Goal: Transaction & Acquisition: Purchase product/service

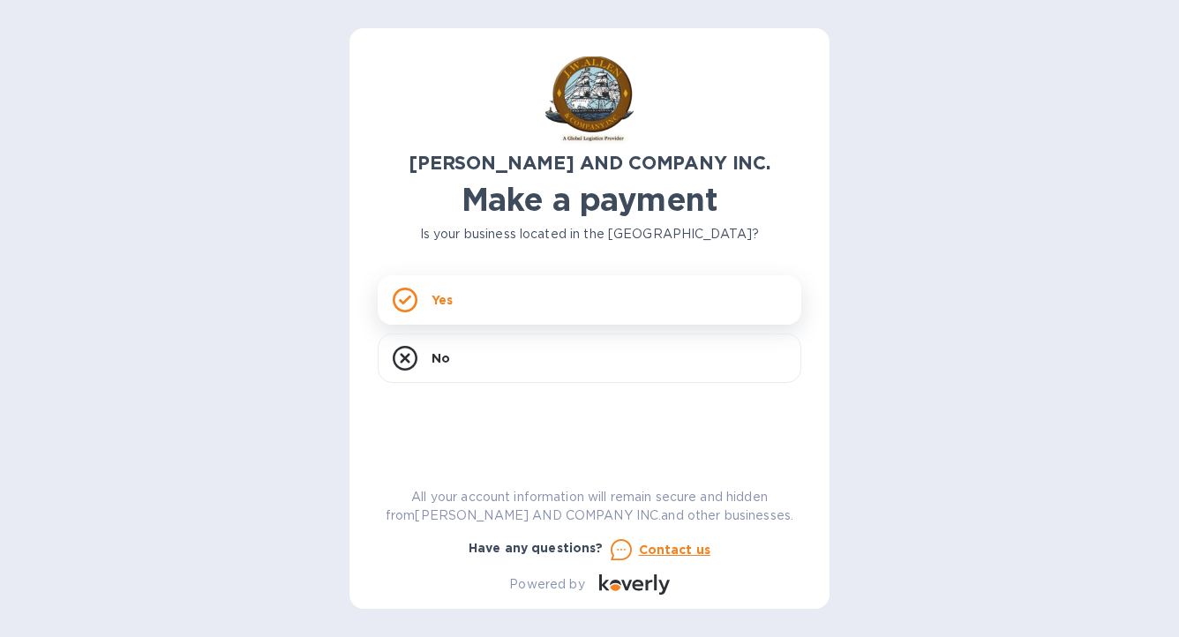
click at [397, 298] on icon at bounding box center [405, 300] width 25 height 25
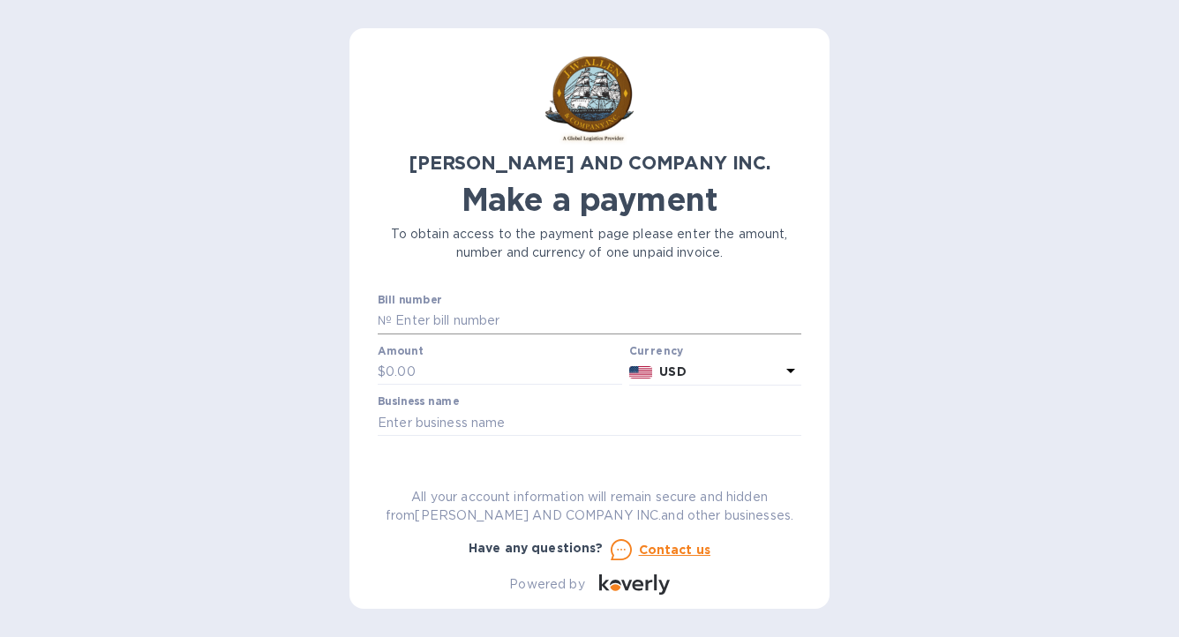
click at [484, 322] on input "text" at bounding box center [596, 321] width 409 height 26
type input "AC03882-02"
type input "123.87"
click at [402, 409] on input "text" at bounding box center [589, 422] width 423 height 26
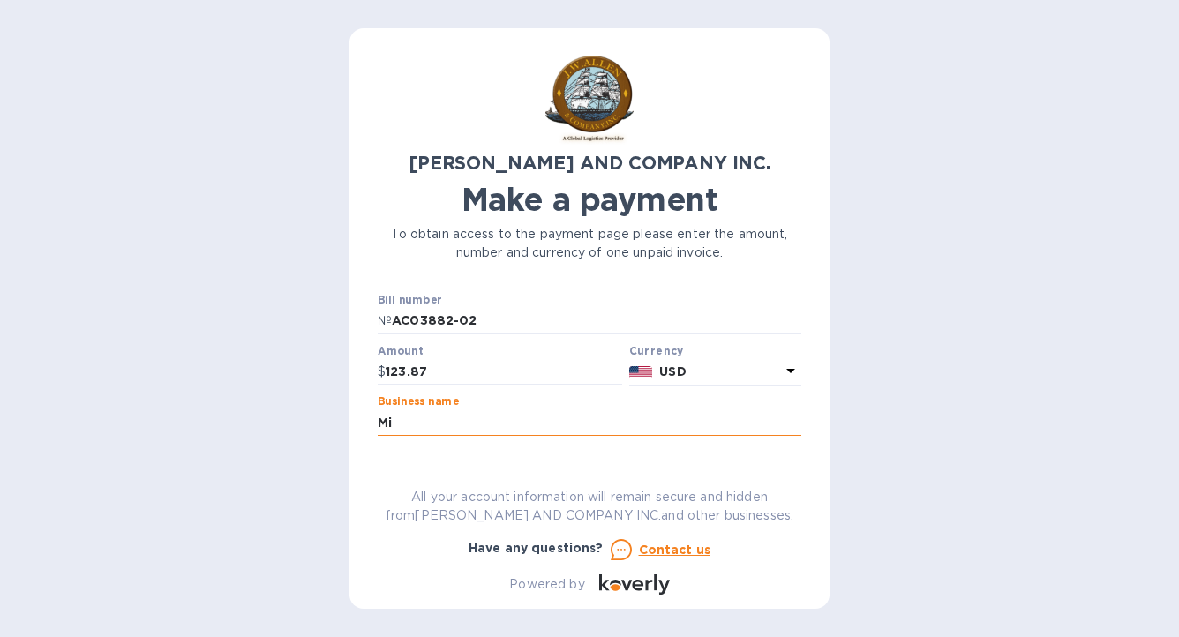
type input "M"
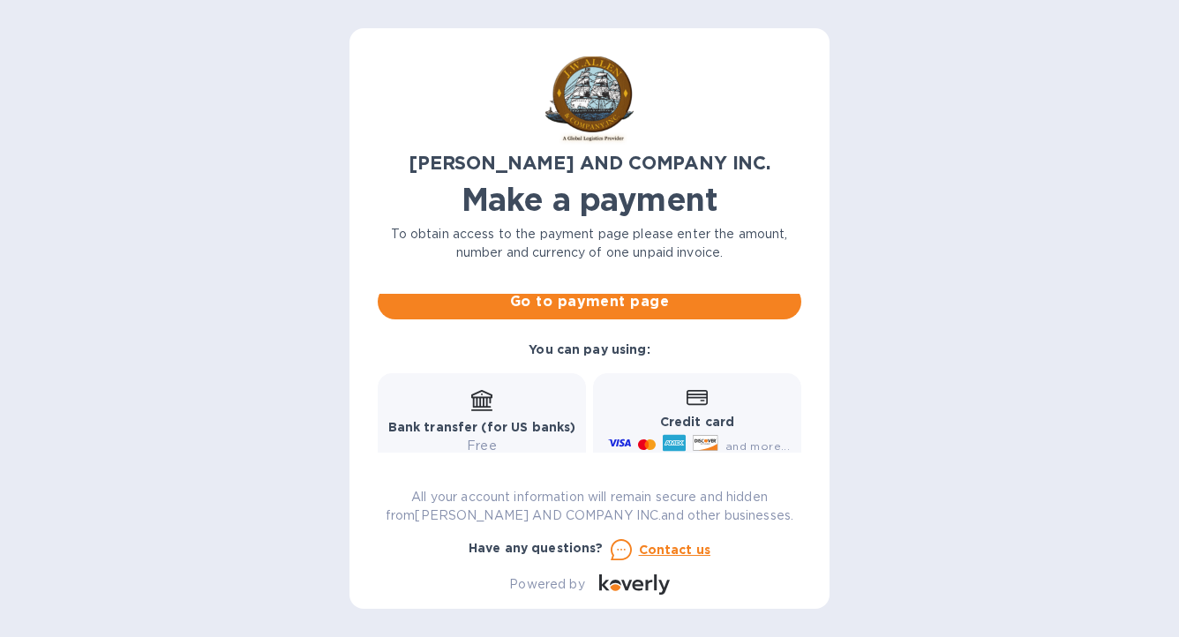
scroll to position [235, 0]
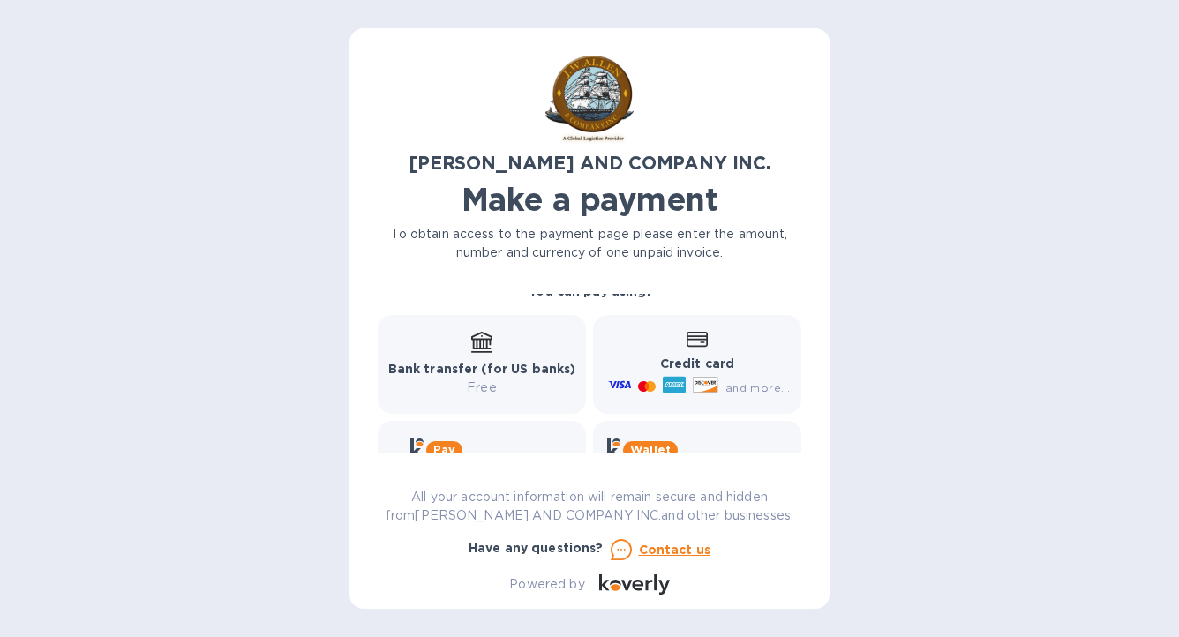
type input "Midcontinent Equity Holdings, LLC"
click at [647, 373] on div "and more..." at bounding box center [700, 387] width 192 height 28
click at [695, 385] on icon at bounding box center [705, 385] width 24 height 15
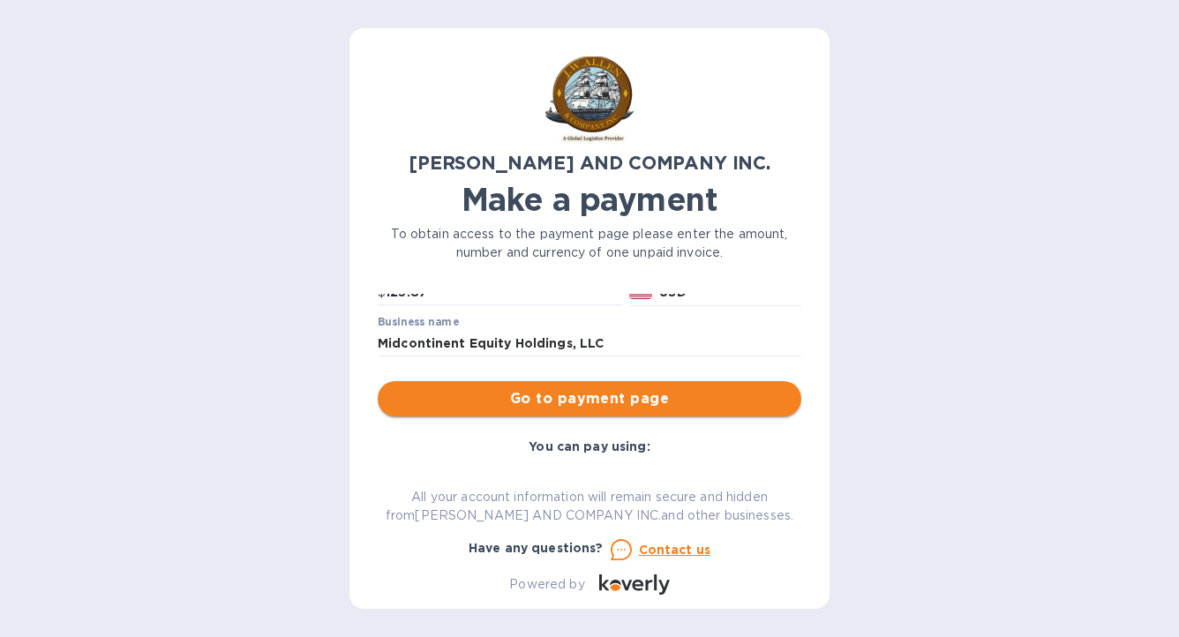
scroll to position [77, 0]
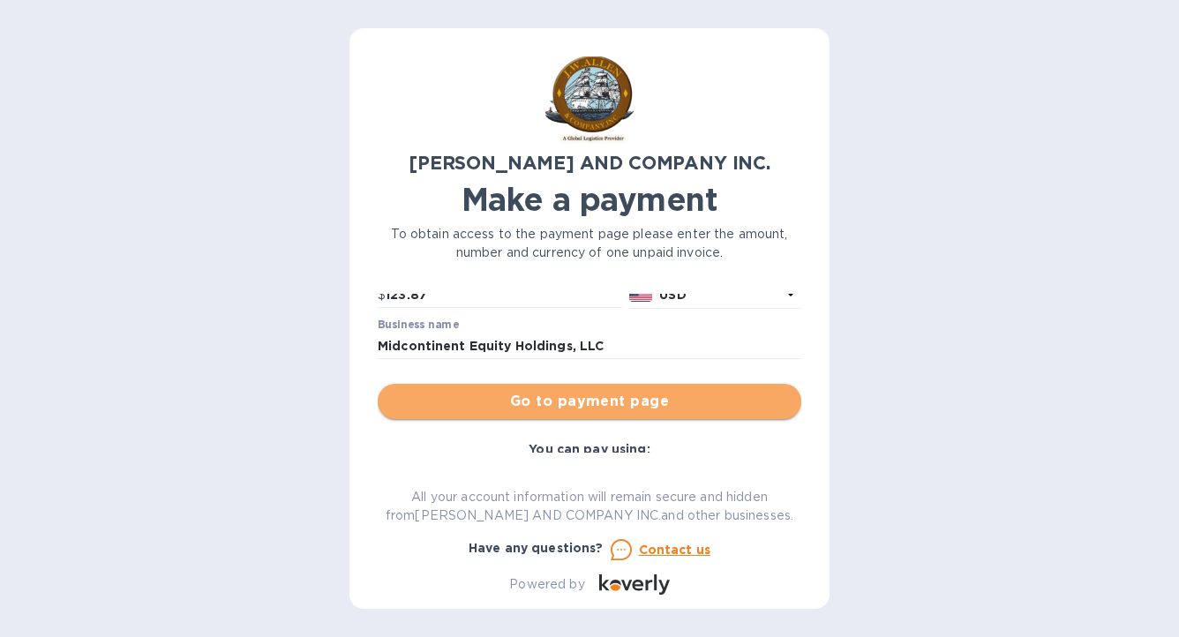
click at [596, 413] on button "Go to payment page" at bounding box center [589, 401] width 423 height 35
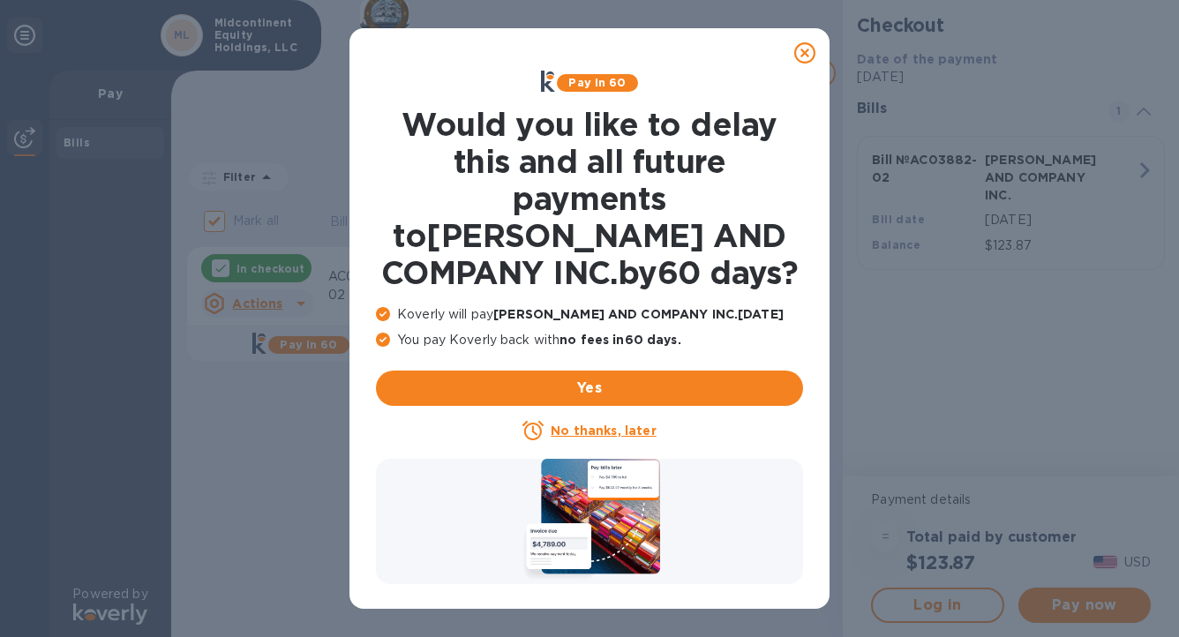
click at [614, 429] on u "No thanks, later" at bounding box center [603, 430] width 105 height 14
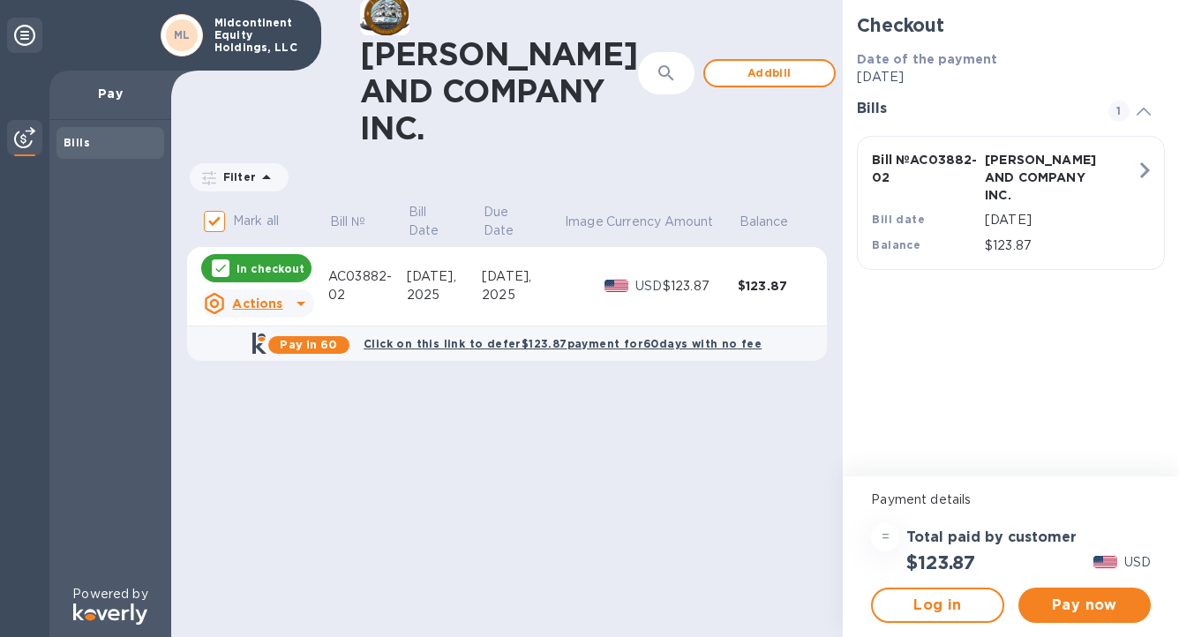
click at [253, 276] on p "In checkout" at bounding box center [270, 268] width 68 height 15
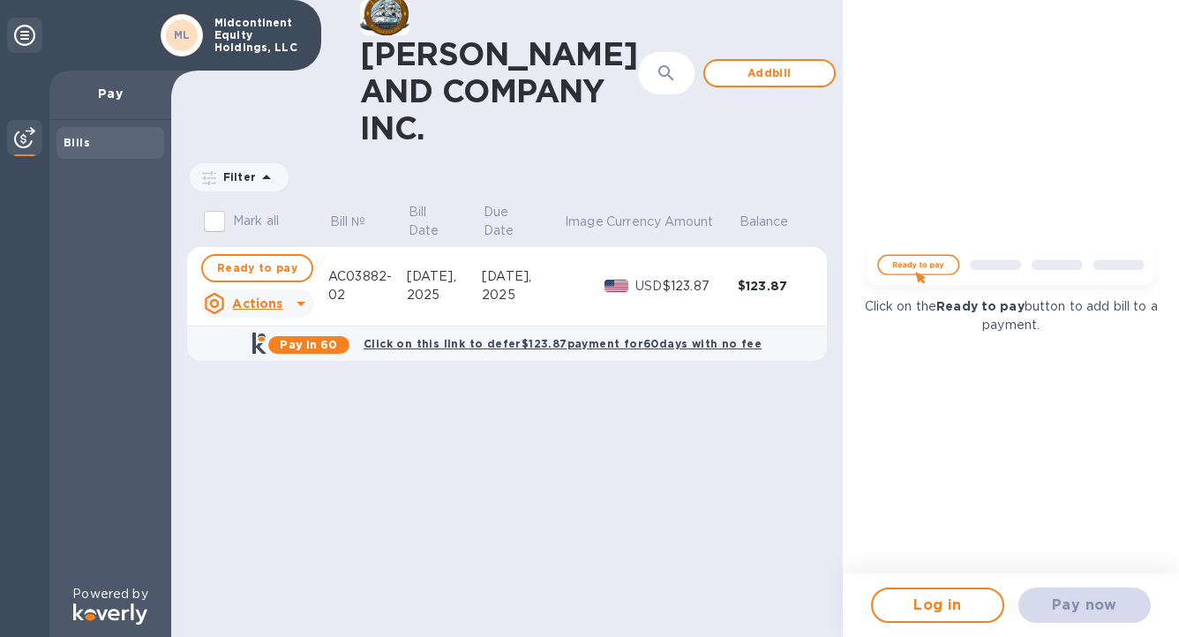
click at [1083, 605] on div "Pay now" at bounding box center [1084, 605] width 146 height 49
click at [272, 279] on span "Ready to pay" at bounding box center [257, 268] width 80 height 21
checkbox input "true"
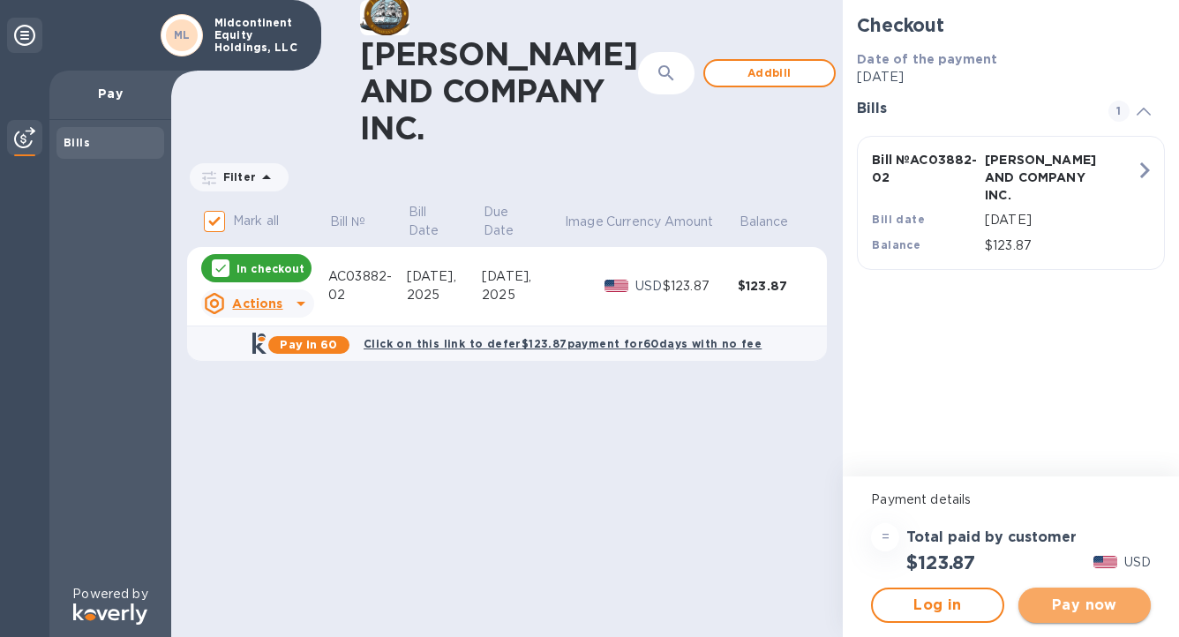
click at [1101, 613] on span "Pay now" at bounding box center [1084, 605] width 104 height 21
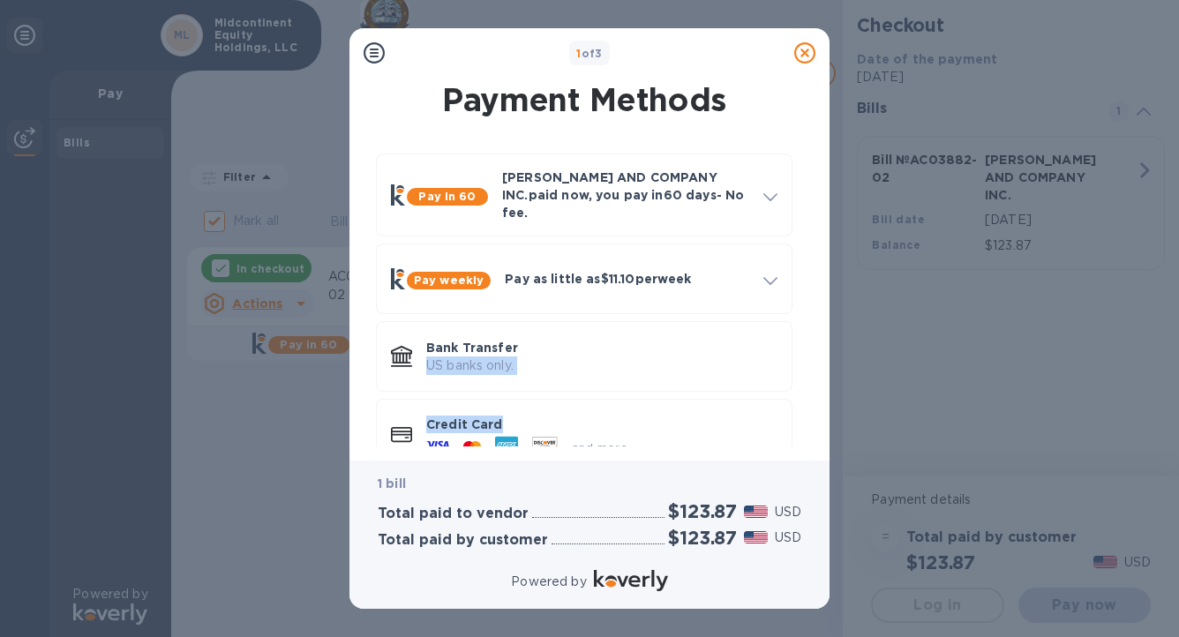
drag, startPoint x: 826, startPoint y: 341, endPoint x: 824, endPoint y: 390, distance: 49.4
click at [824, 390] on div "Payment Methods Pay in 60 [PERSON_NAME] AND COMPANY INC. paid now, you pay [DAT…" at bounding box center [589, 269] width 480 height 383
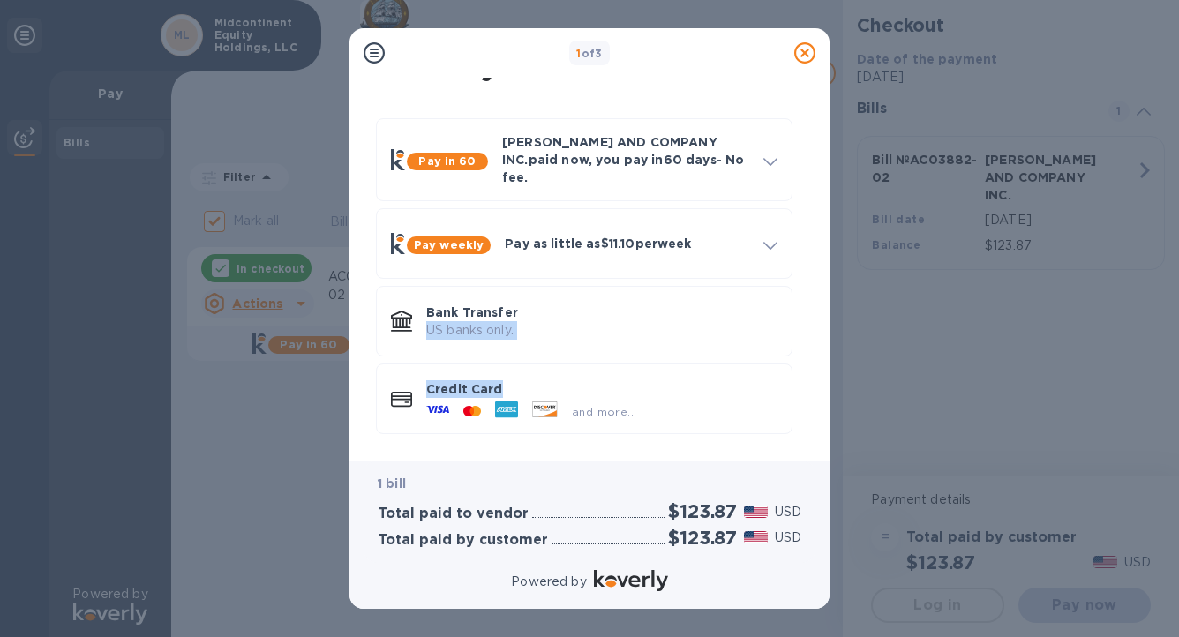
click at [805, 450] on div "Payment Methods Pay in 60 [PERSON_NAME] AND COMPANY INC. paid now, you pay [DAT…" at bounding box center [589, 269] width 480 height 383
click at [401, 392] on icon at bounding box center [401, 400] width 21 height 16
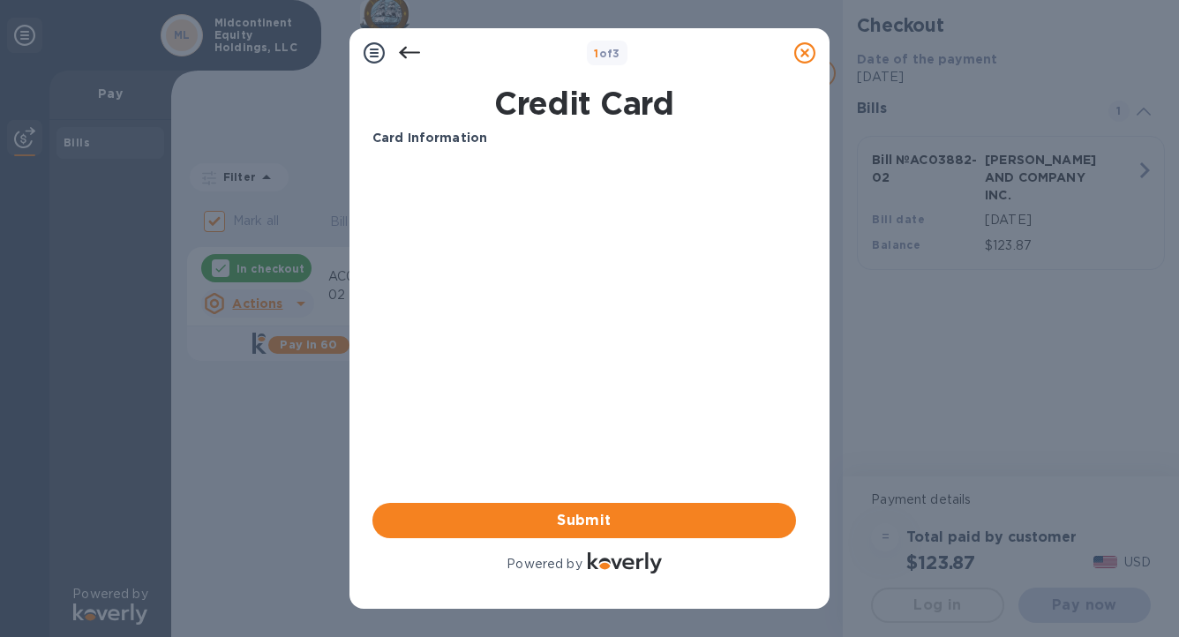
scroll to position [0, 0]
click at [620, 525] on span "Submit" at bounding box center [583, 520] width 395 height 21
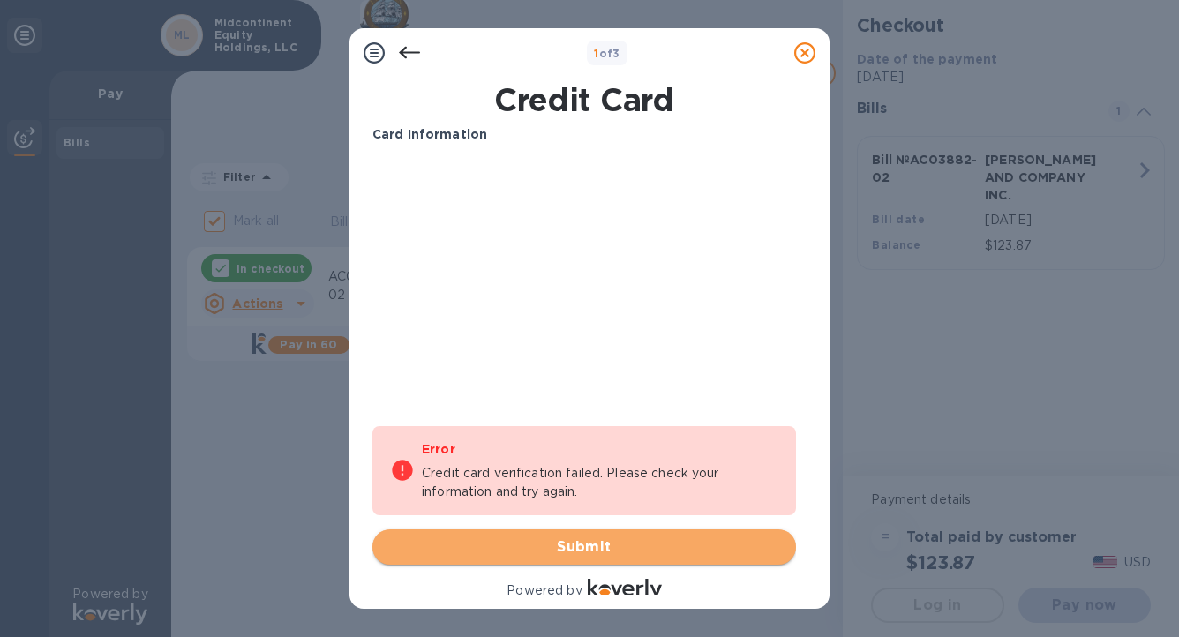
click at [590, 551] on span "Submit" at bounding box center [583, 546] width 395 height 21
click at [584, 543] on span "Submit" at bounding box center [583, 546] width 395 height 21
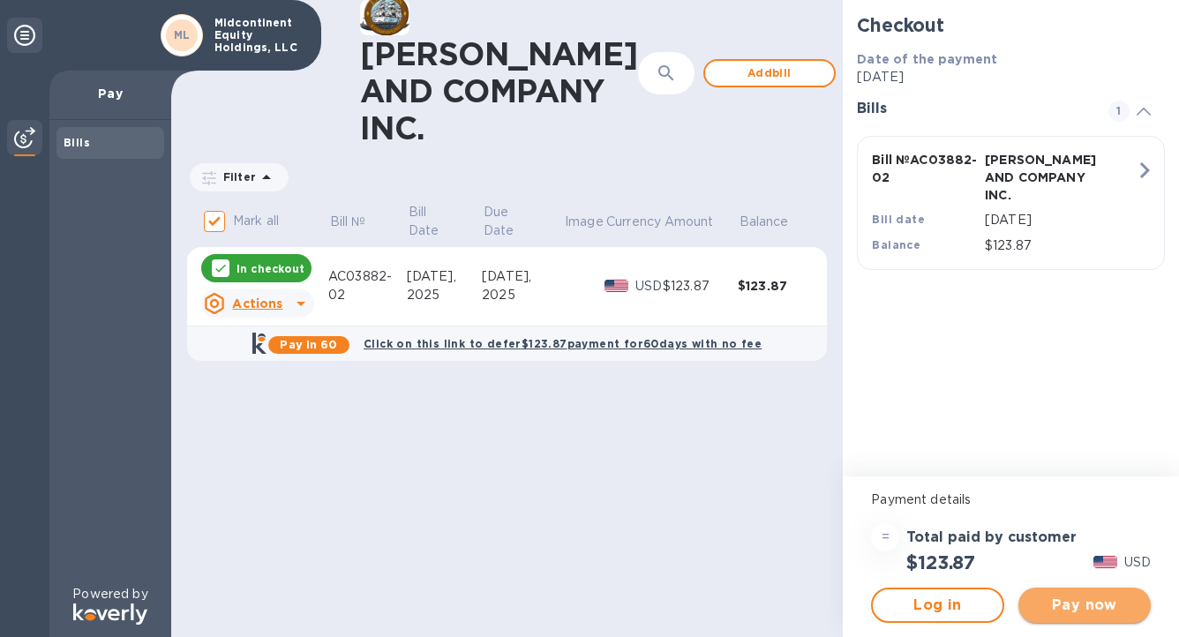
click at [1106, 609] on span "Pay now" at bounding box center [1084, 605] width 104 height 21
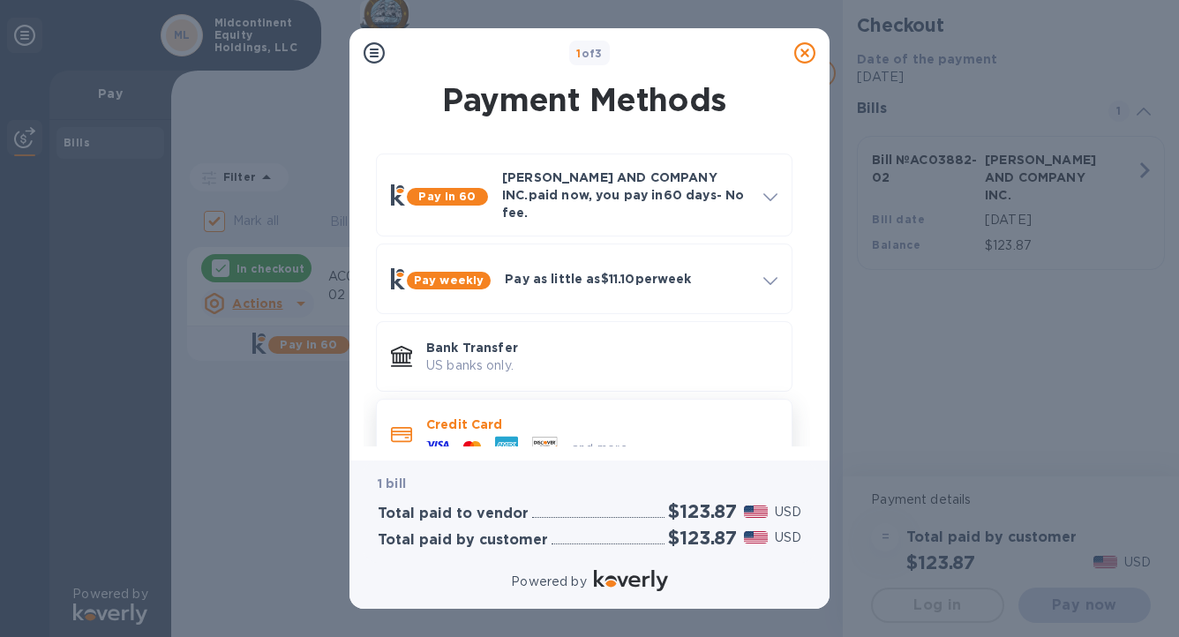
click at [454, 417] on p "Credit Card" at bounding box center [601, 425] width 351 height 18
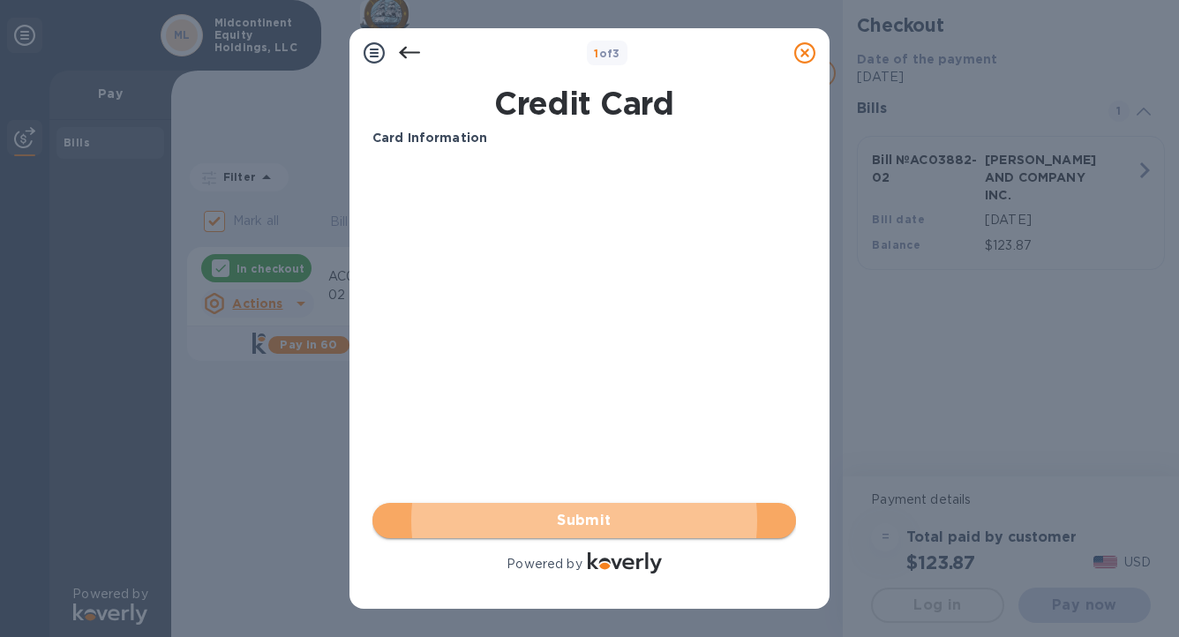
click at [578, 526] on span "Submit" at bounding box center [583, 520] width 395 height 21
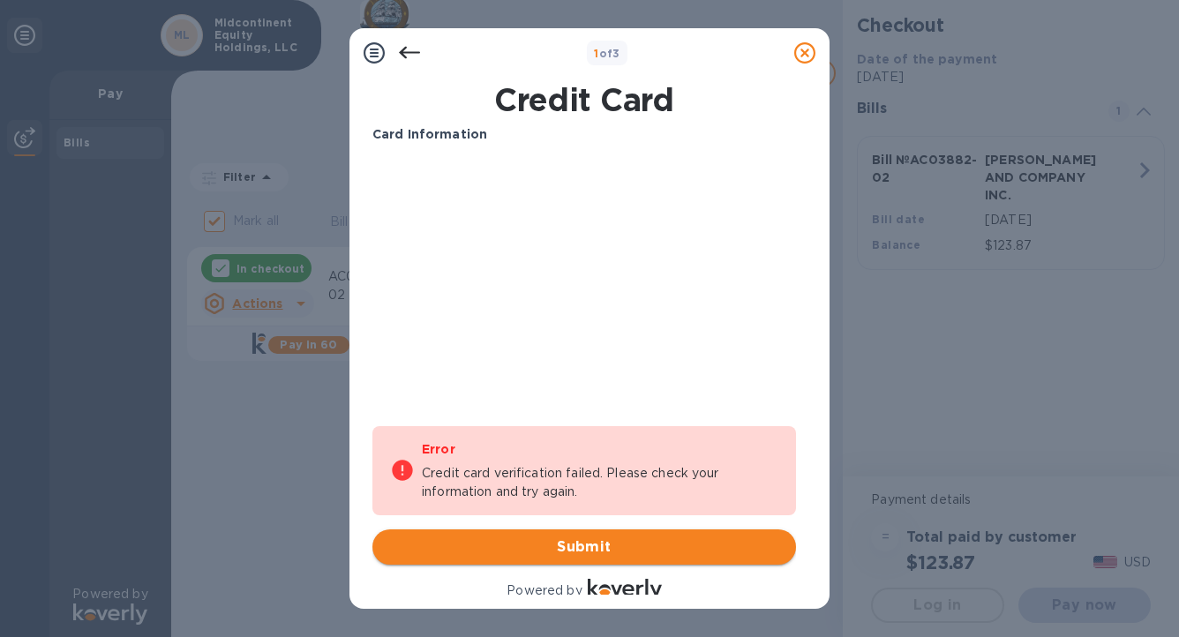
click at [605, 542] on span "Submit" at bounding box center [583, 546] width 395 height 21
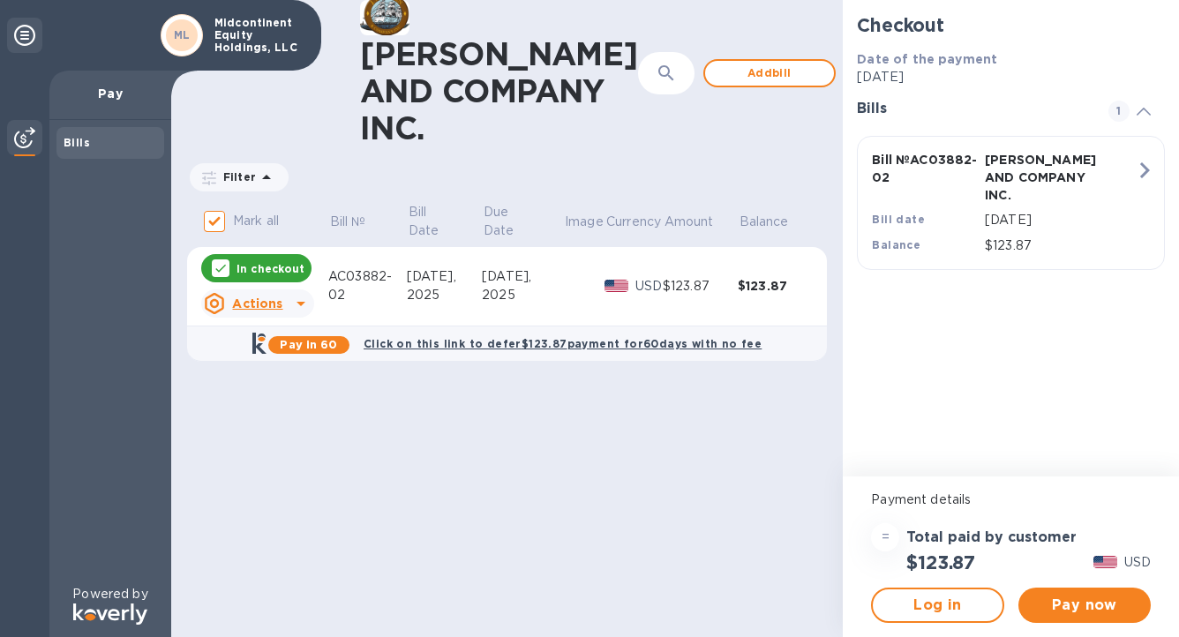
click at [263, 179] on icon at bounding box center [266, 177] width 9 height 4
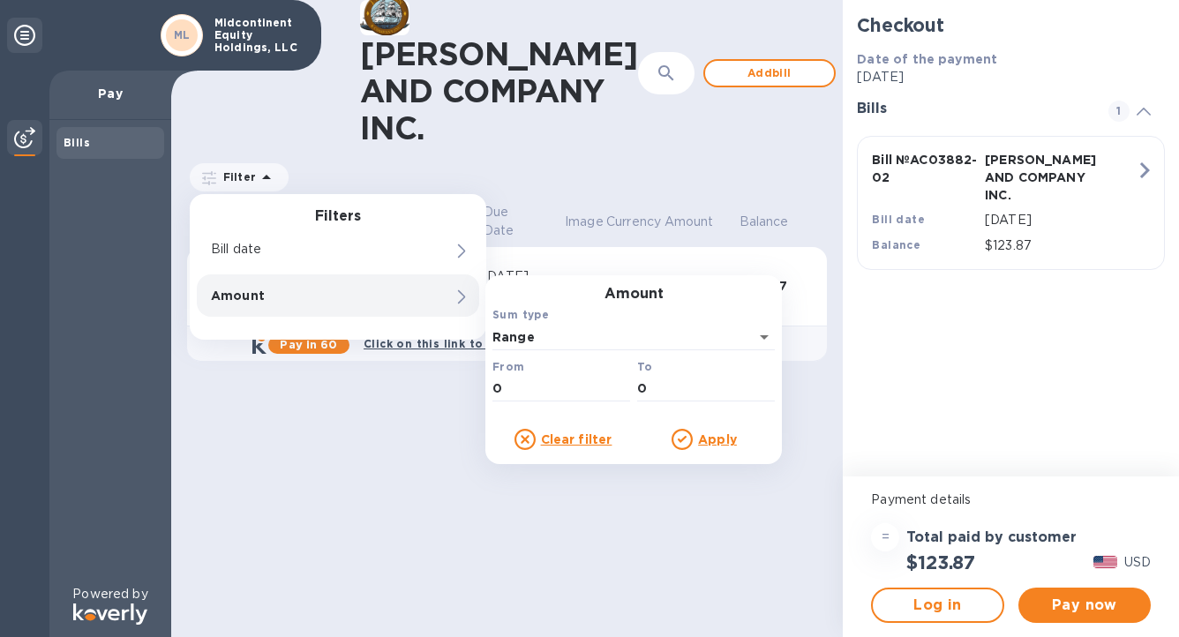
click at [405, 555] on div "[PERSON_NAME] AND COMPANY INC. ​ Add bill Filter Filters Bill date Amount Amoun…" at bounding box center [506, 318] width 671 height 637
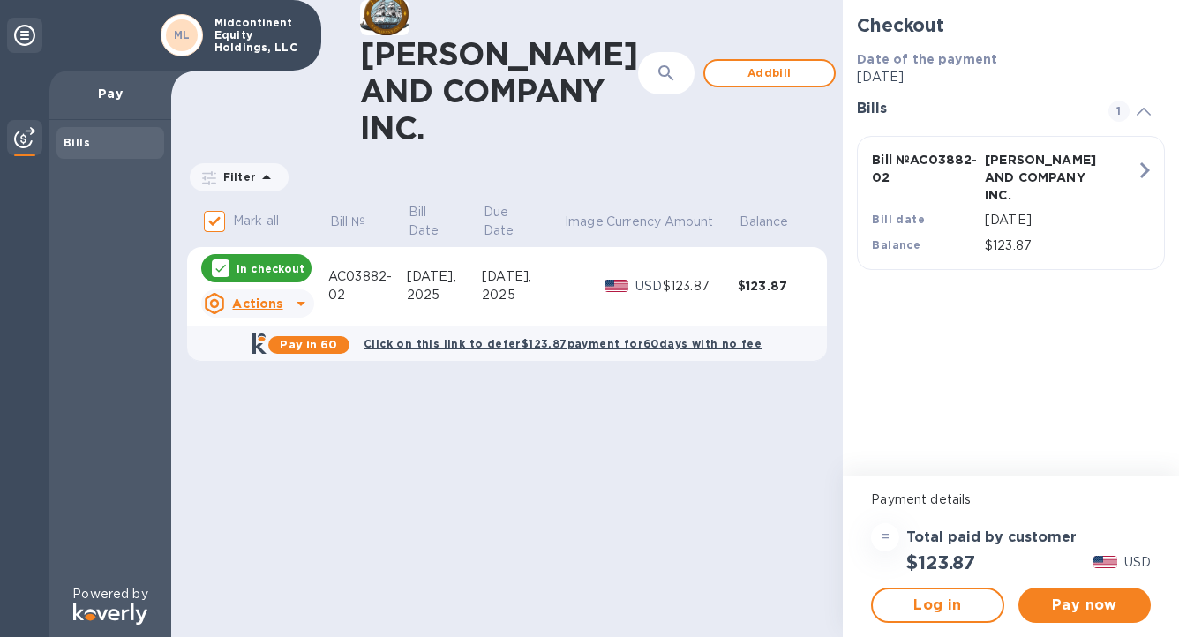
click at [1117, 565] on div at bounding box center [1105, 561] width 31 height 19
click at [1104, 563] on img at bounding box center [1105, 562] width 24 height 12
click at [1050, 602] on span "Pay now" at bounding box center [1084, 605] width 104 height 21
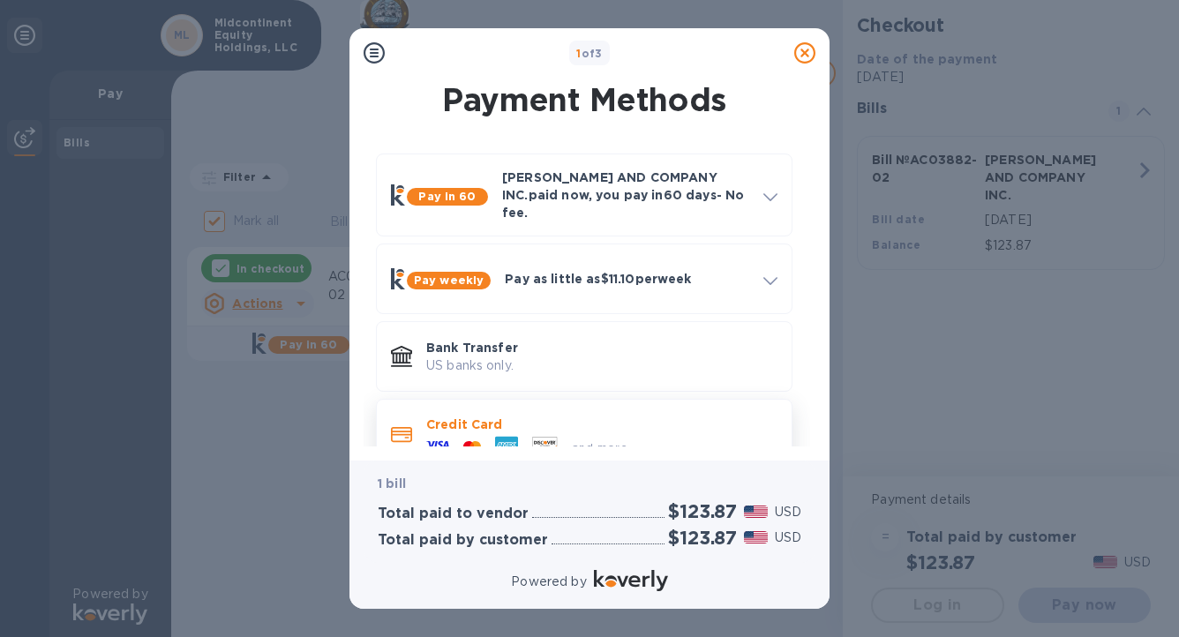
click at [454, 435] on div at bounding box center [437, 446] width 37 height 26
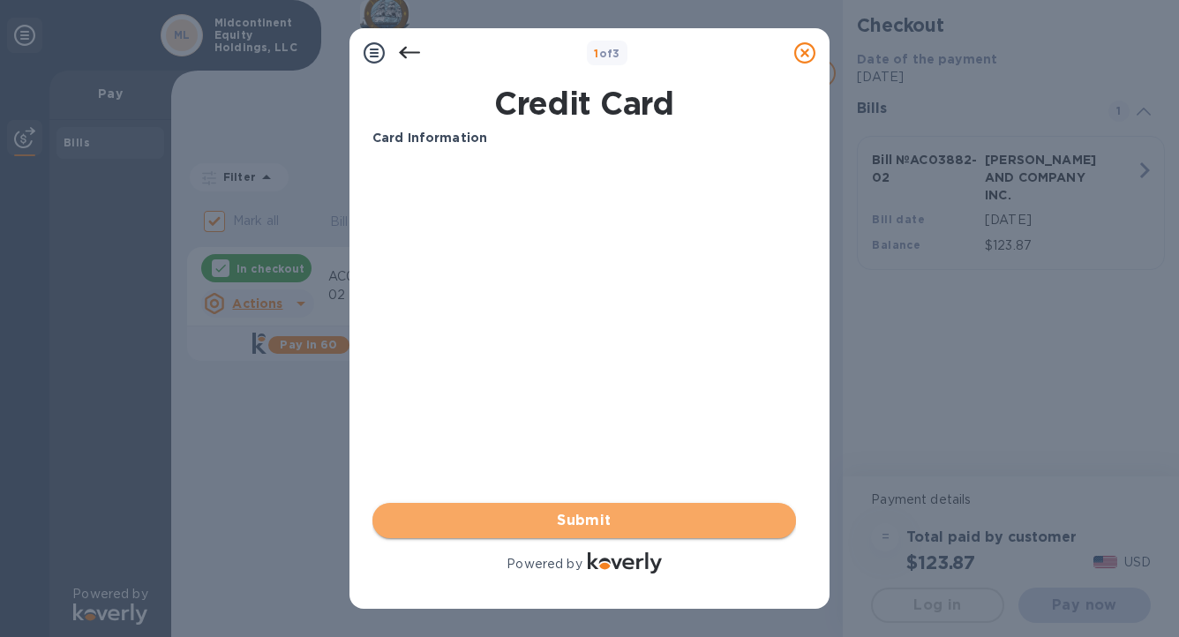
click at [561, 521] on span "Submit" at bounding box center [583, 520] width 395 height 21
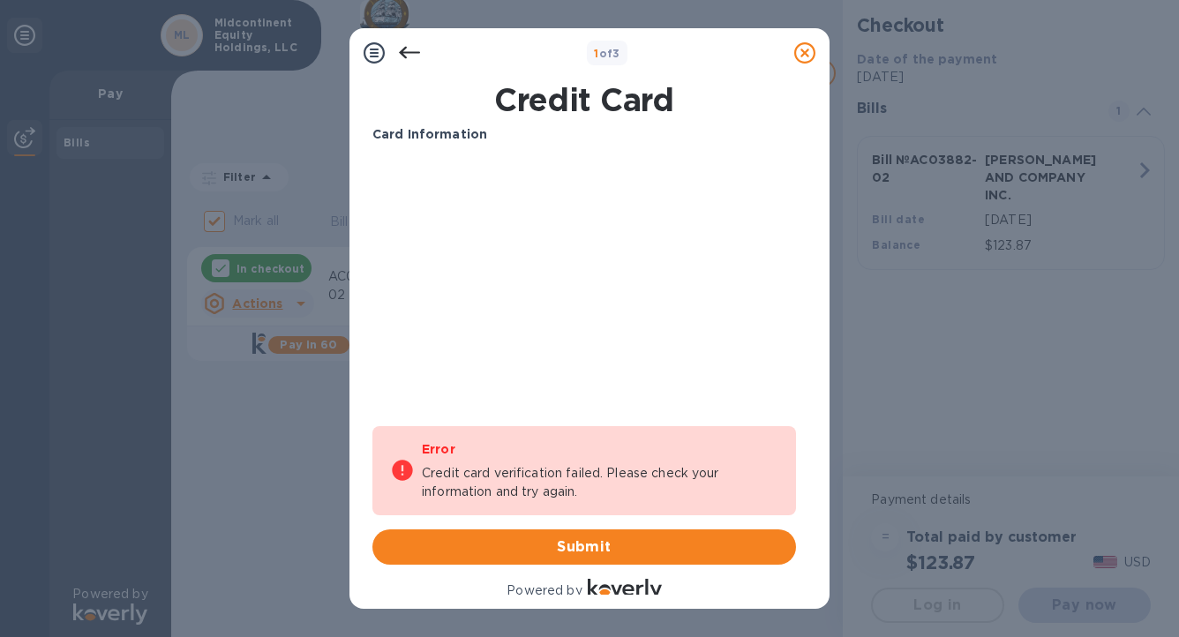
click at [403, 476] on icon at bounding box center [402, 471] width 20 height 20
click at [641, 490] on p "Credit card verification failed. Please check your information and try again." at bounding box center [600, 482] width 356 height 37
click at [626, 54] on div "1 of 3" at bounding box center [607, 54] width 41 height 26
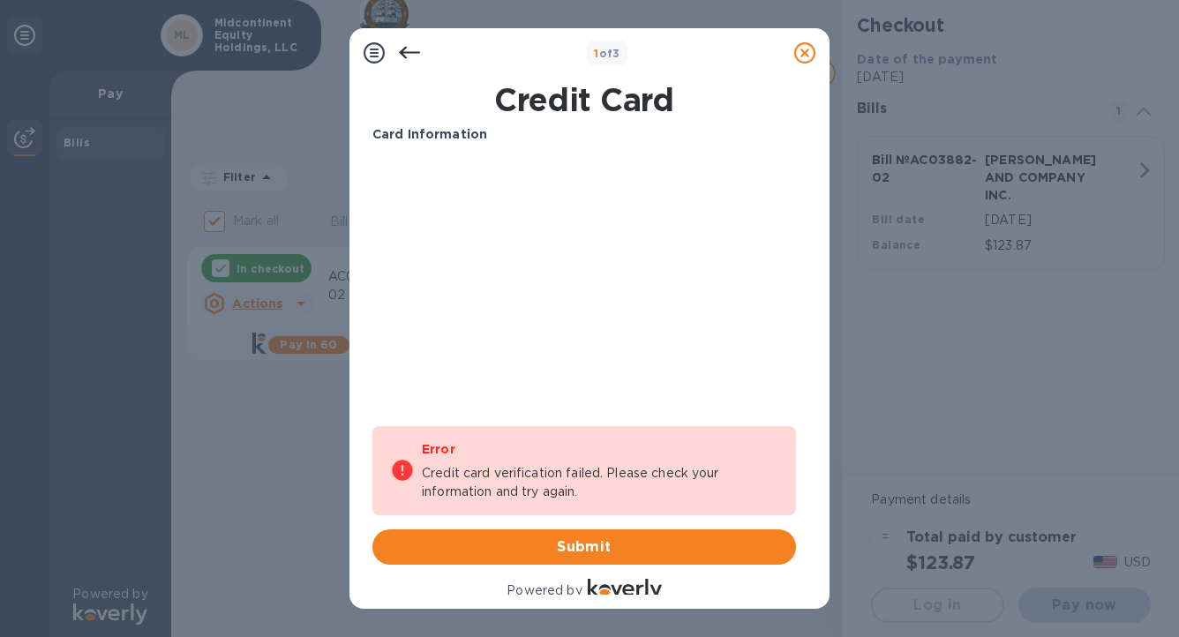
click at [409, 51] on icon at bounding box center [409, 53] width 21 height 12
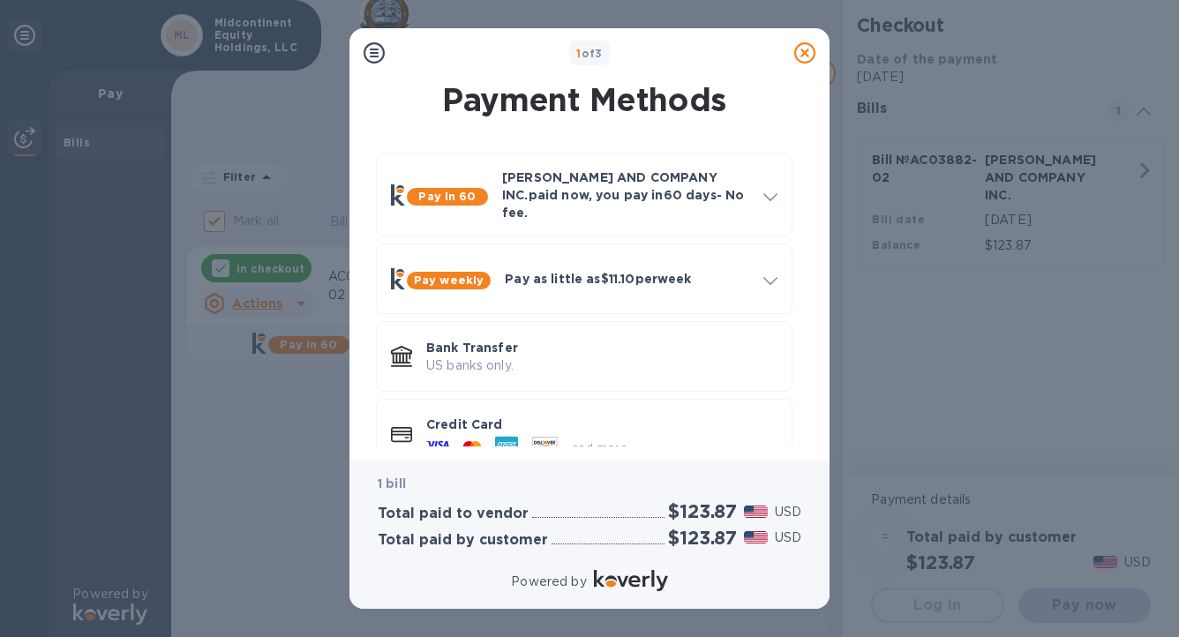
click at [376, 48] on icon at bounding box center [374, 52] width 21 height 21
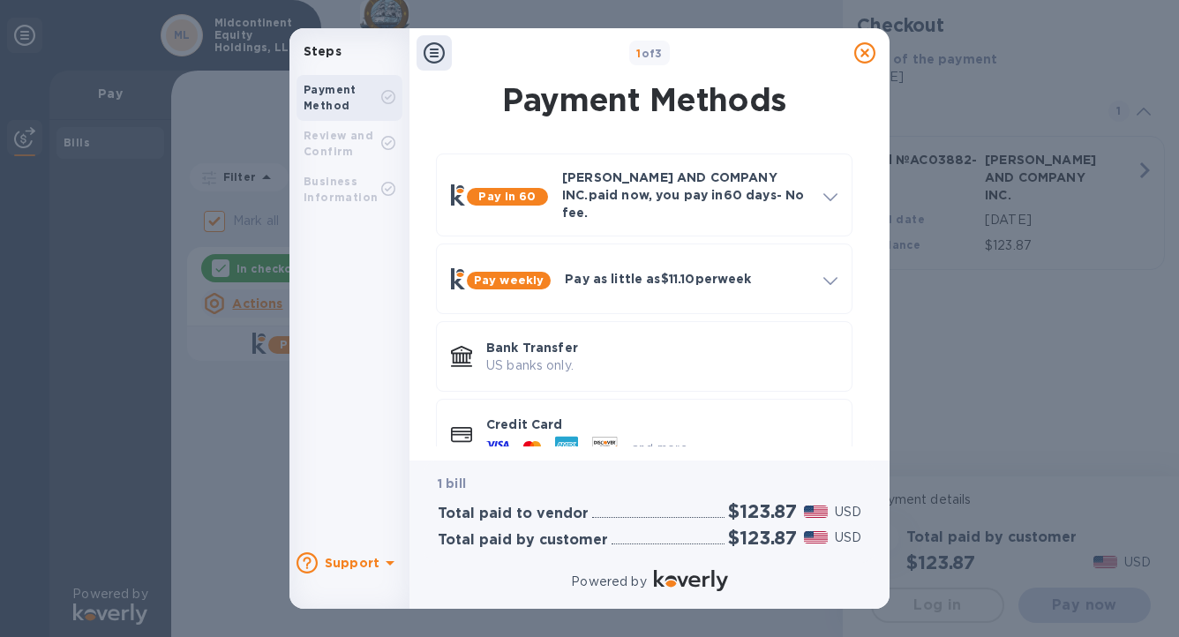
click at [388, 559] on icon at bounding box center [389, 562] width 21 height 21
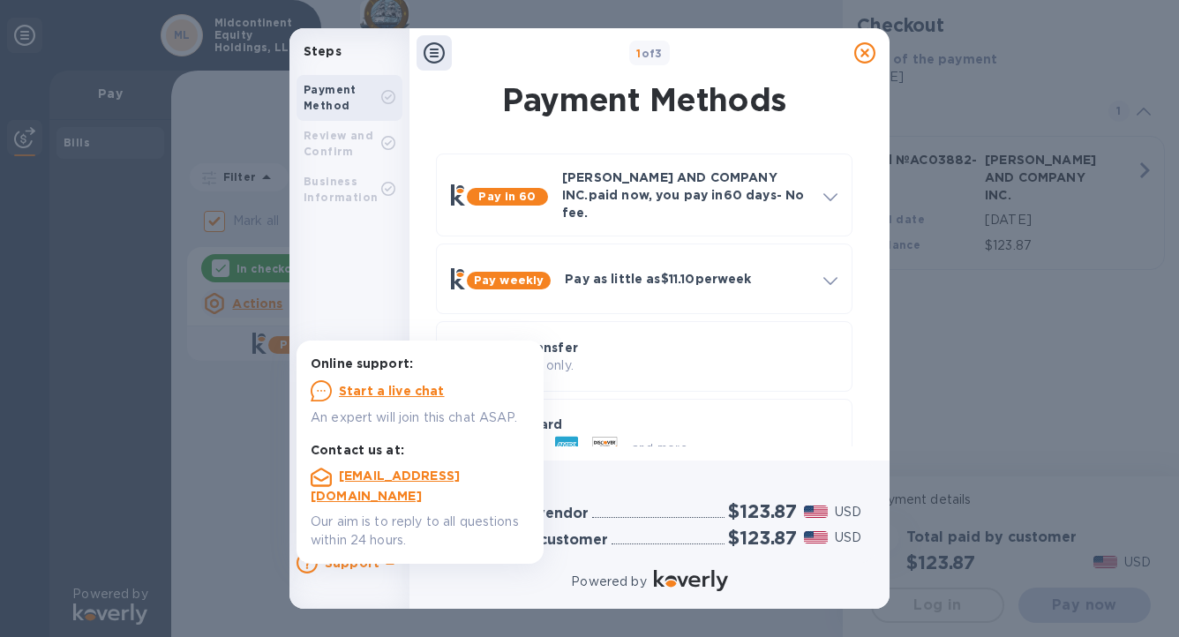
click at [381, 391] on u "Start a live chat" at bounding box center [392, 391] width 106 height 14
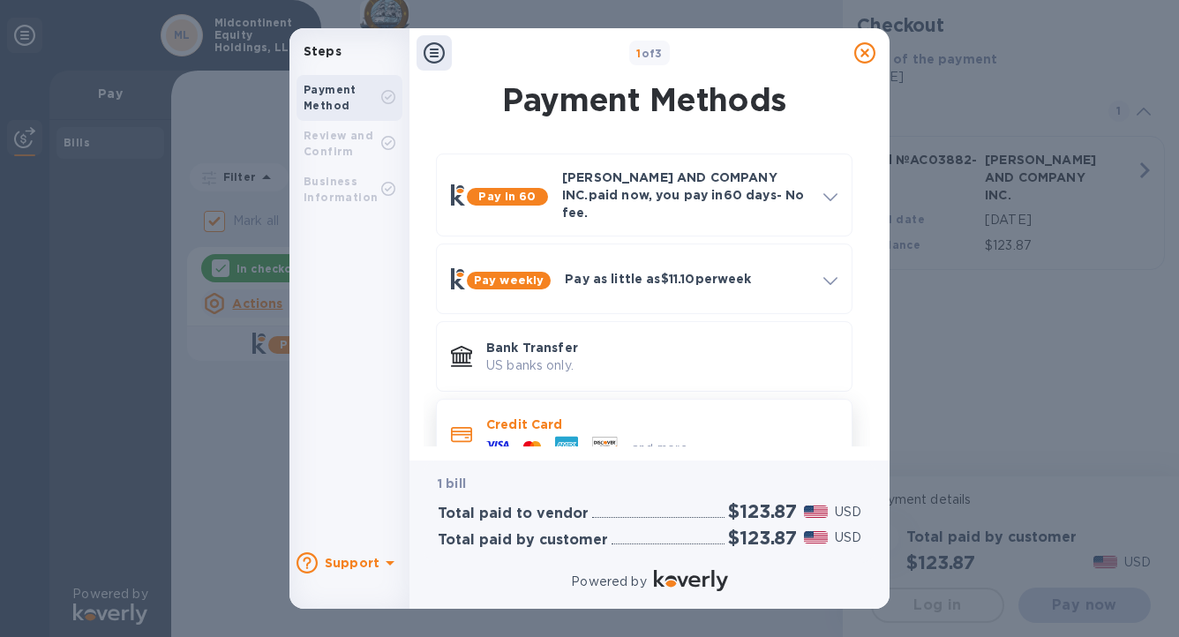
click at [568, 437] on icon at bounding box center [566, 445] width 23 height 17
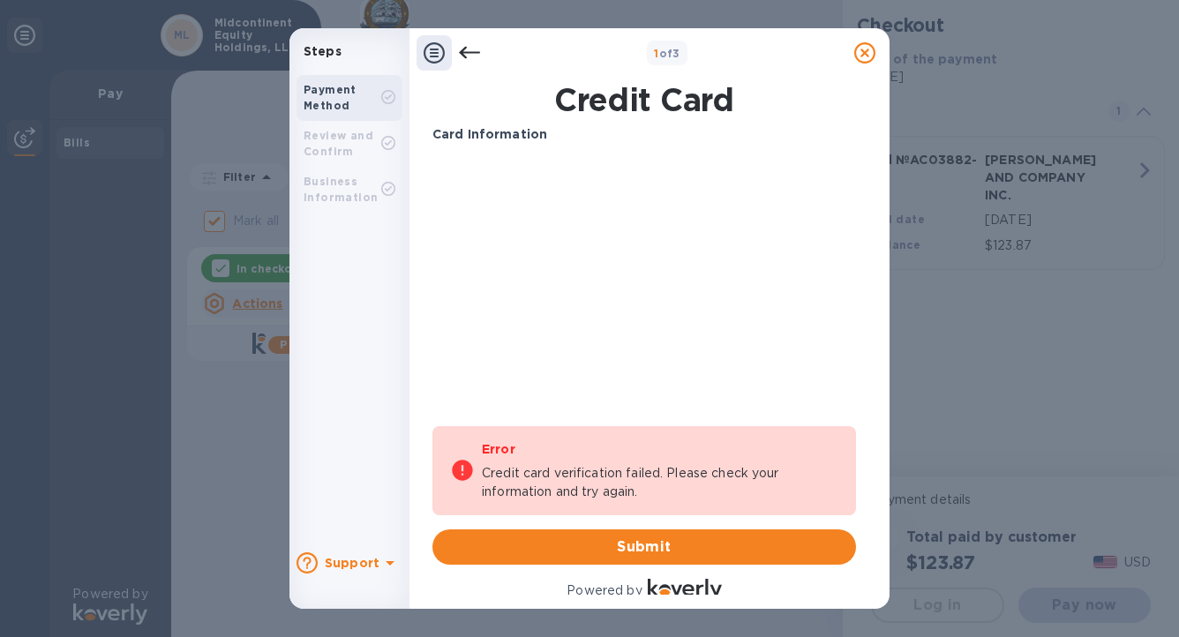
click at [772, 142] on p "Card Information" at bounding box center [643, 134] width 423 height 19
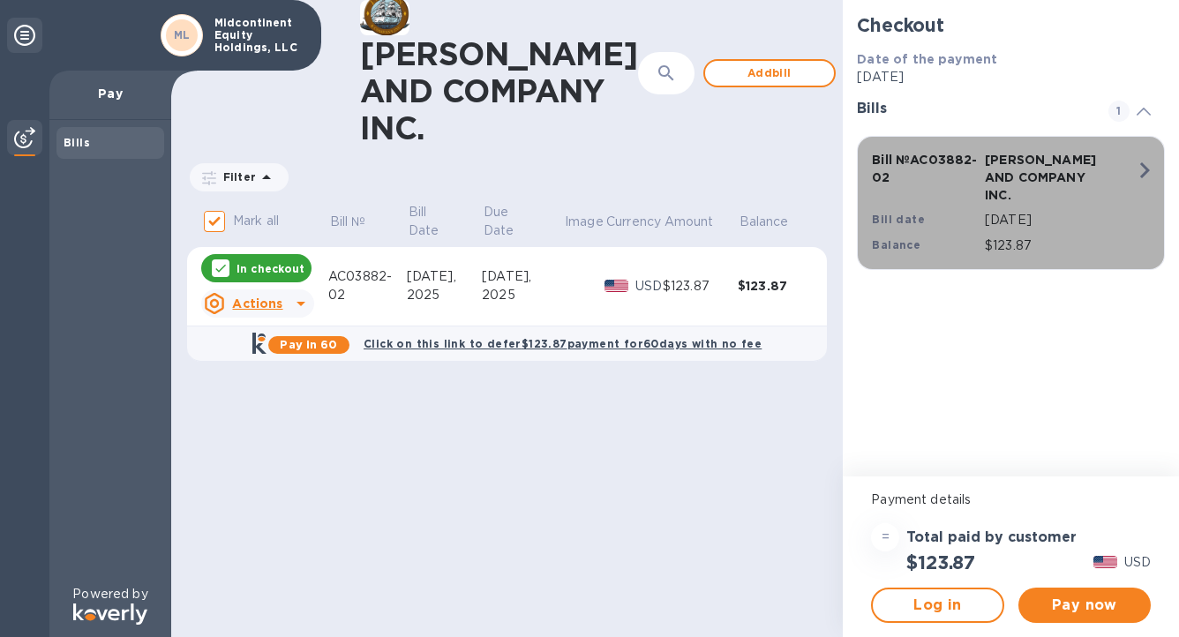
click at [1146, 171] on icon "button" at bounding box center [1145, 170] width 10 height 16
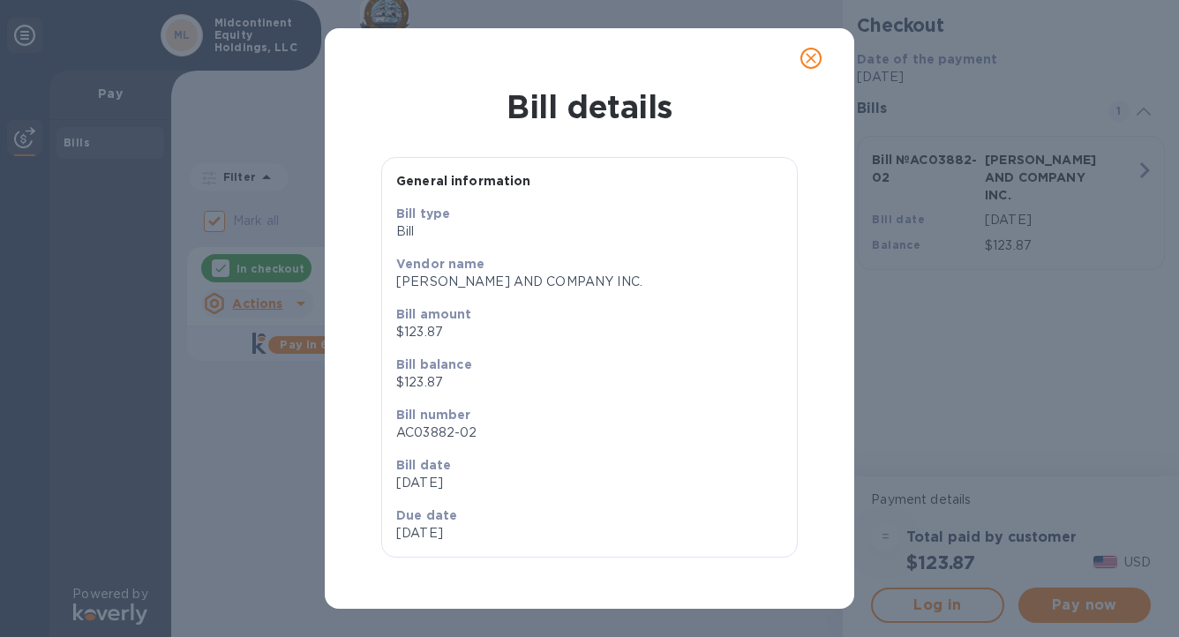
click at [1151, 452] on div "Bill details General information Bill type Bill Vendor name [PERSON_NAME] AND C…" at bounding box center [589, 318] width 1179 height 637
drag, startPoint x: 810, startPoint y: 56, endPoint x: 905, endPoint y: 168, distance: 146.4
click at [810, 56] on icon "close" at bounding box center [811, 58] width 18 height 18
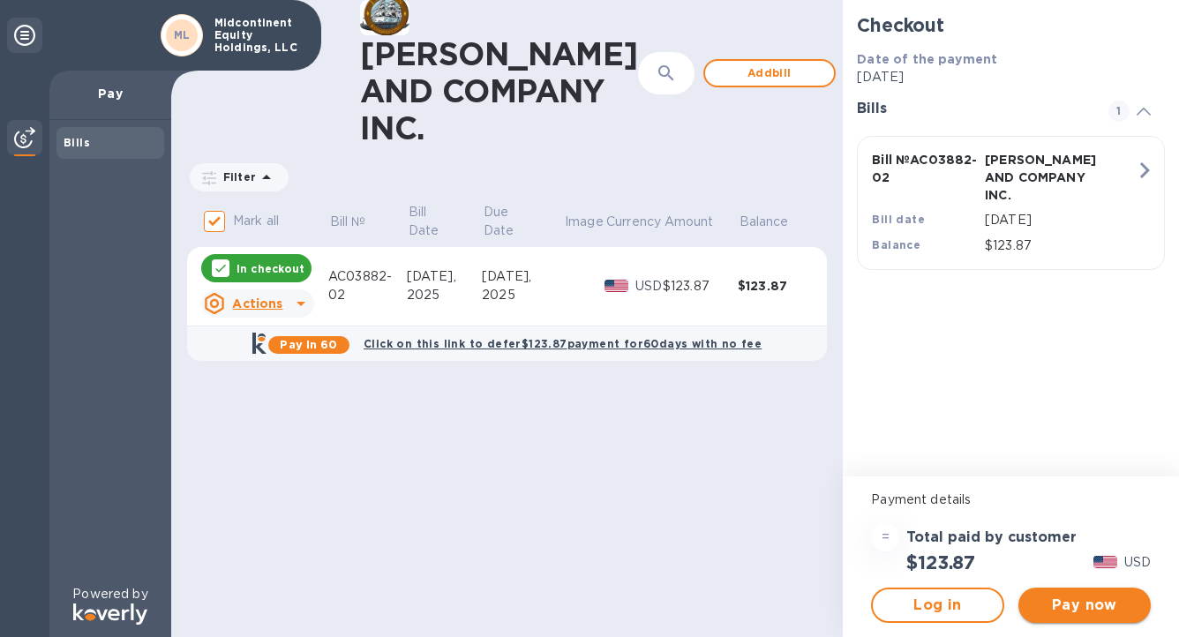
click at [1089, 611] on span "Pay now" at bounding box center [1084, 605] width 104 height 21
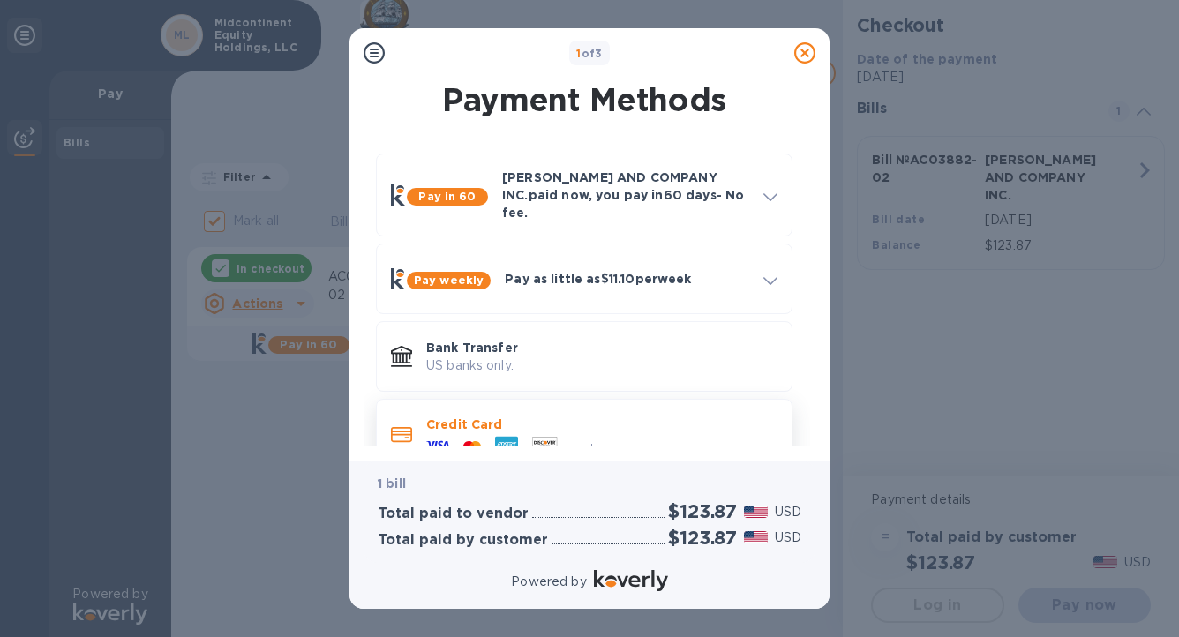
click at [468, 433] on div "and more..." at bounding box center [531, 446] width 224 height 26
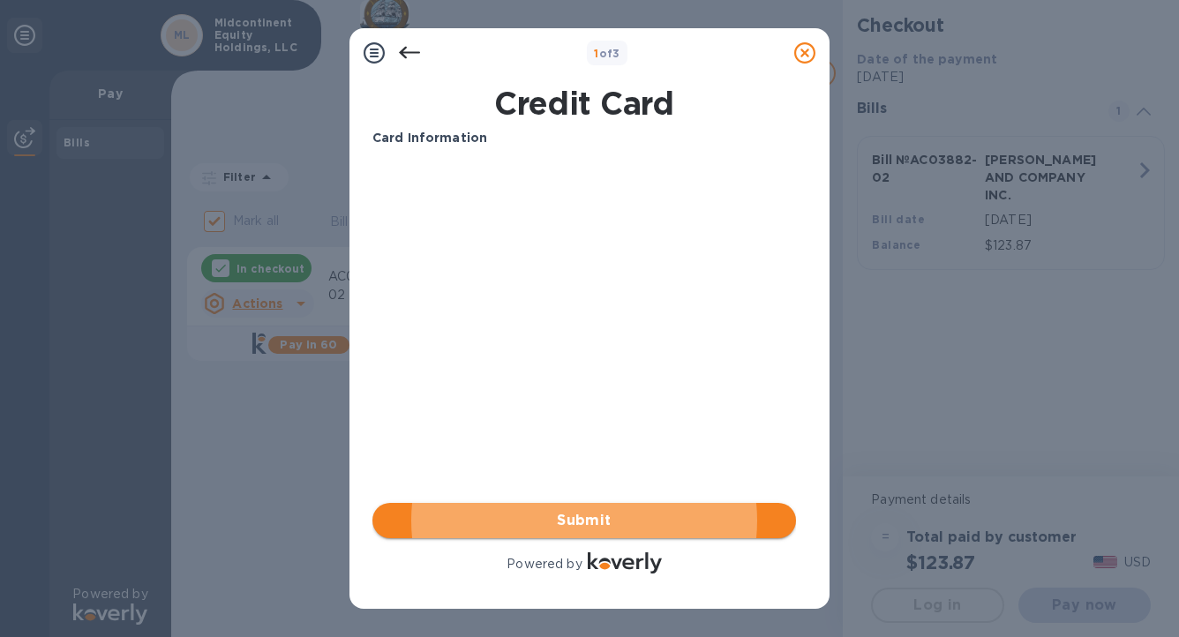
click at [589, 536] on button "Submit" at bounding box center [583, 520] width 423 height 35
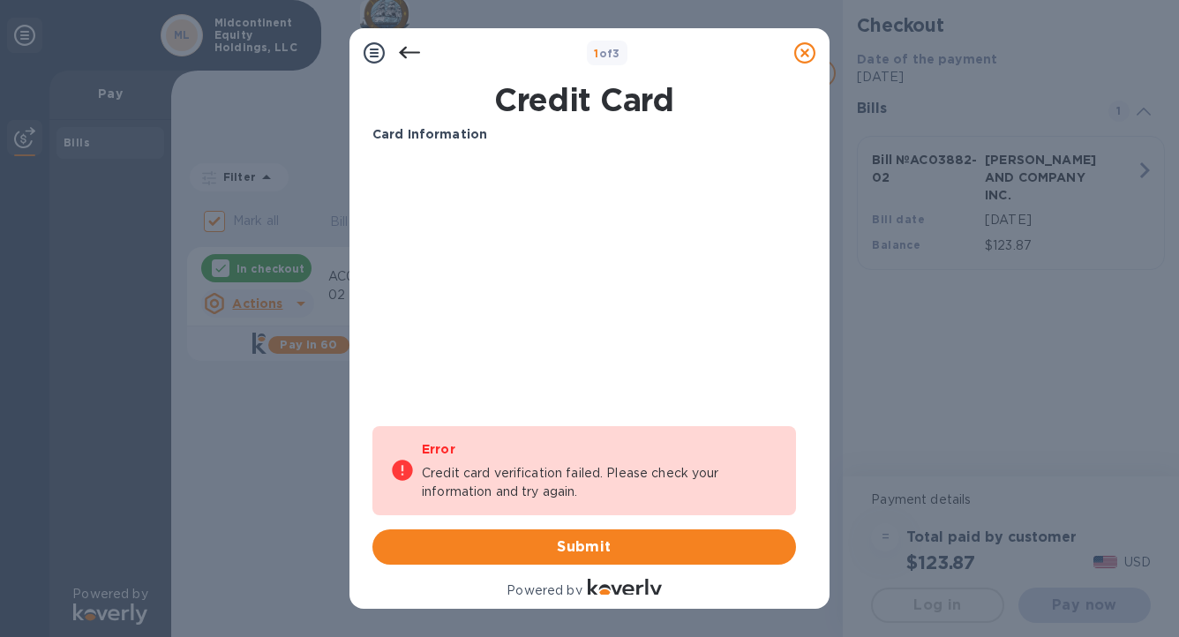
click at [155, 175] on div "1 of 3 Credit Card Card Information Your browser does not support iframes Error…" at bounding box center [589, 318] width 1179 height 637
click at [1178, 339] on html "1 of 3 Credit Card Card Information Your browser does not support iframes Error…" at bounding box center [589, 318] width 1179 height 637
